Goal: Find specific page/section: Find specific page/section

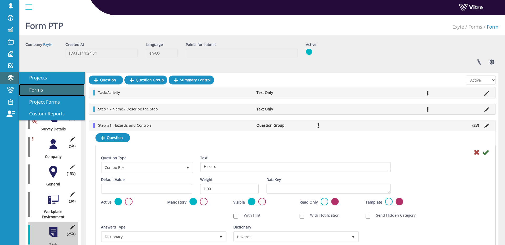
click at [25, 85] on link "Forms" at bounding box center [52, 90] width 66 height 12
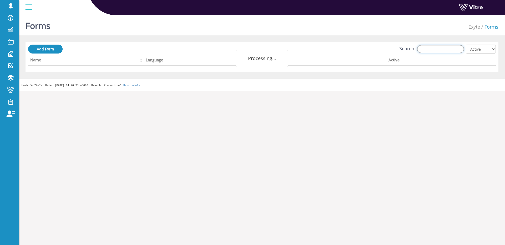
click at [433, 50] on input "Search:" at bounding box center [440, 49] width 47 height 8
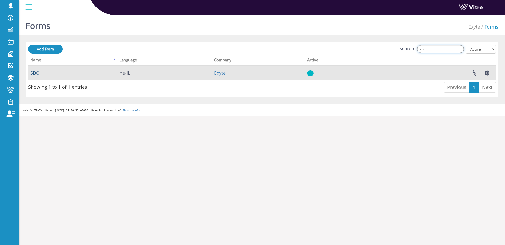
type input "sbo"
click at [35, 70] on link "SBO" at bounding box center [34, 73] width 9 height 6
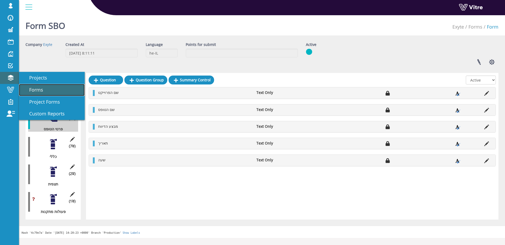
click at [35, 88] on span "Forms" at bounding box center [33, 90] width 20 height 6
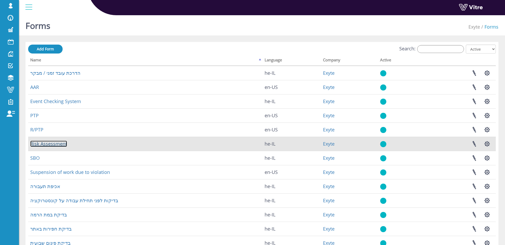
click at [66, 145] on link "Risk Assessment" at bounding box center [48, 144] width 37 height 6
